Goal: Information Seeking & Learning: Learn about a topic

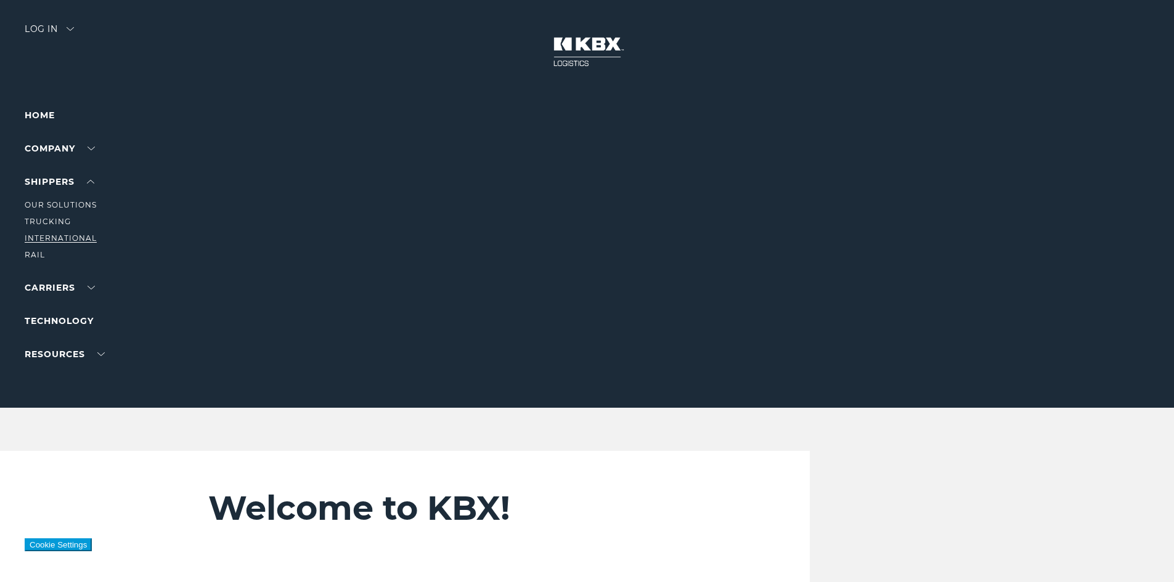
click at [55, 238] on link "International" at bounding box center [61, 238] width 72 height 9
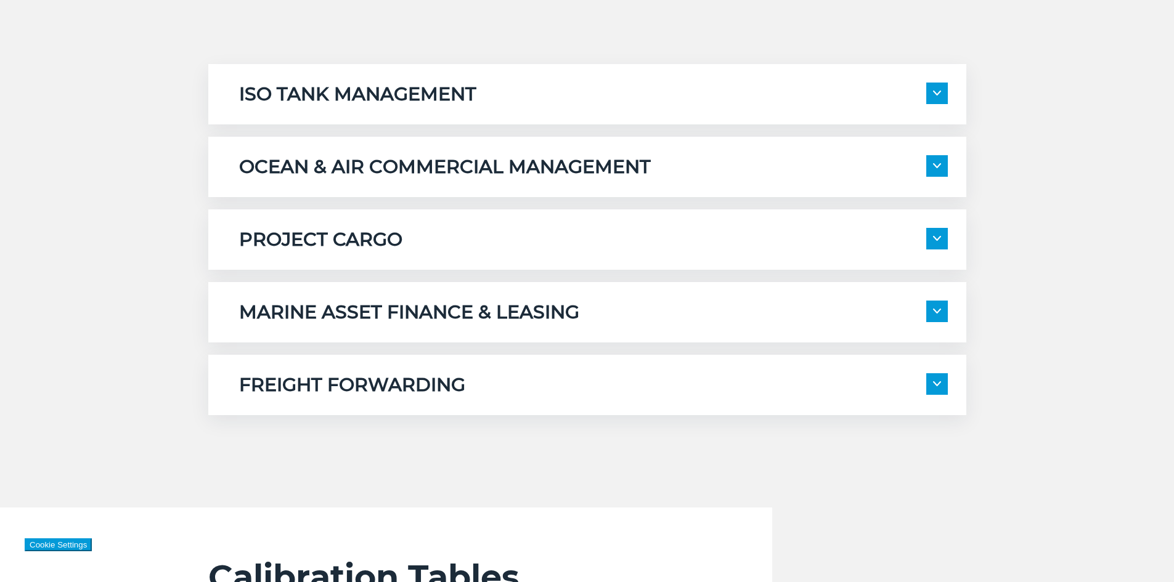
scroll to position [739, 0]
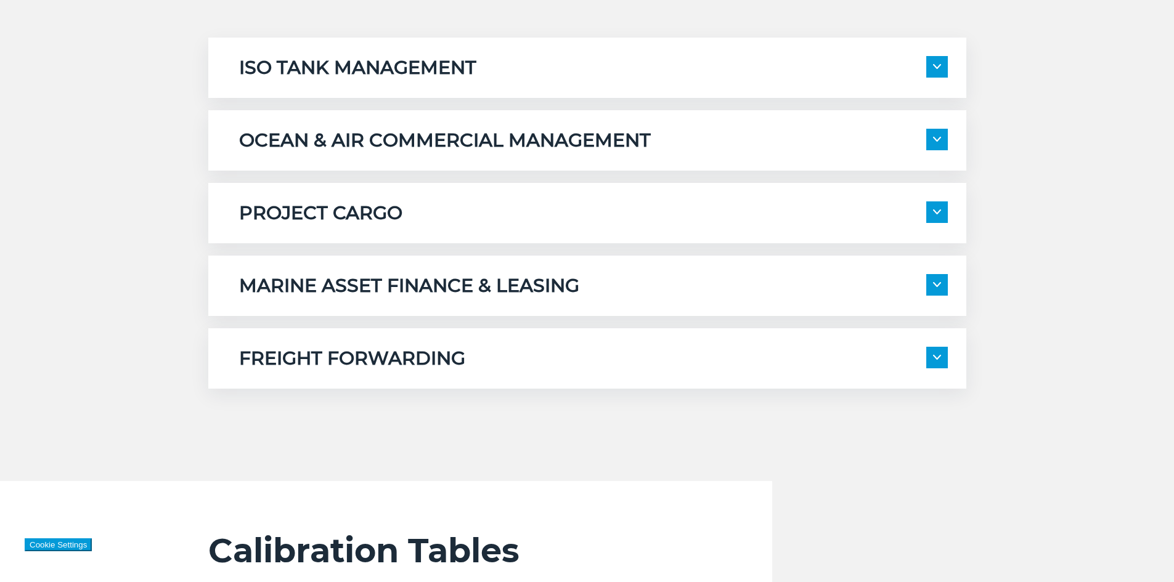
click at [627, 139] on h5 "OCEAN & AIR COMMERCIAL MANAGEMENT" at bounding box center [445, 140] width 412 height 23
click at [932, 141] on span at bounding box center [937, 140] width 22 height 22
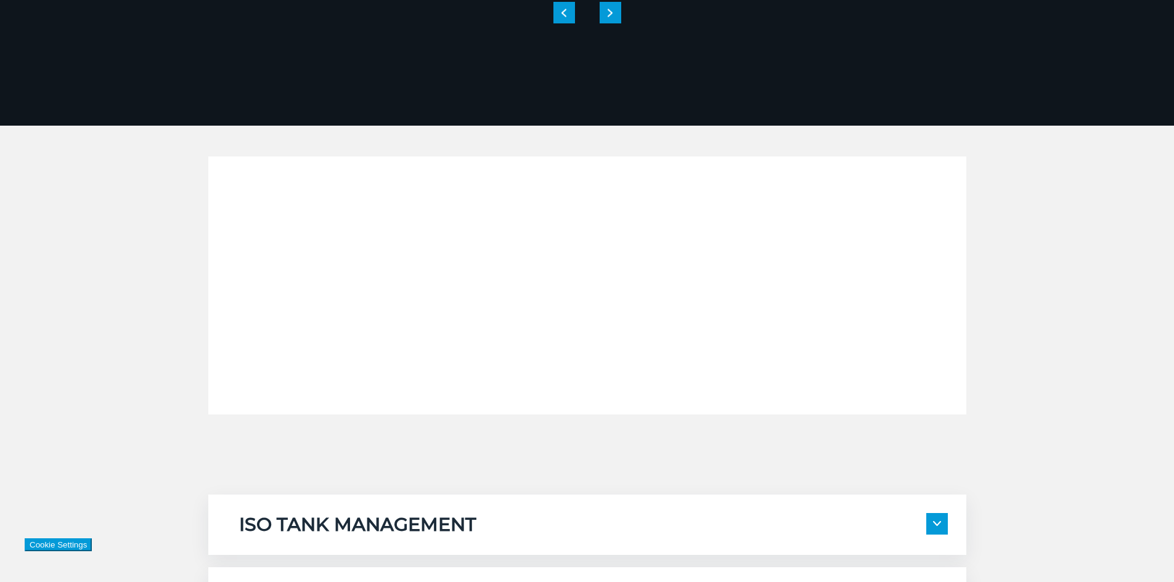
scroll to position [431, 0]
